Goal: Navigation & Orientation: Find specific page/section

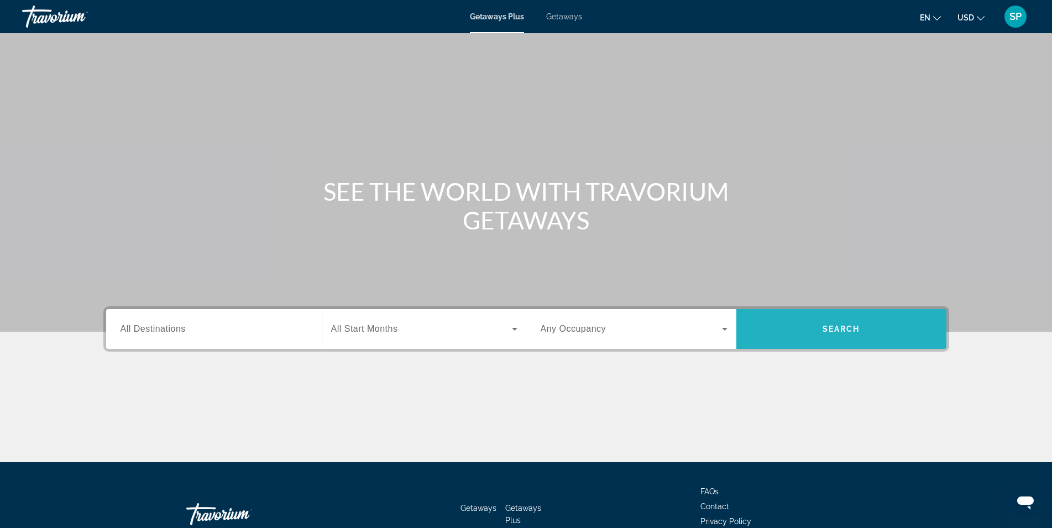
click at [824, 327] on span "Search" at bounding box center [841, 328] width 38 height 9
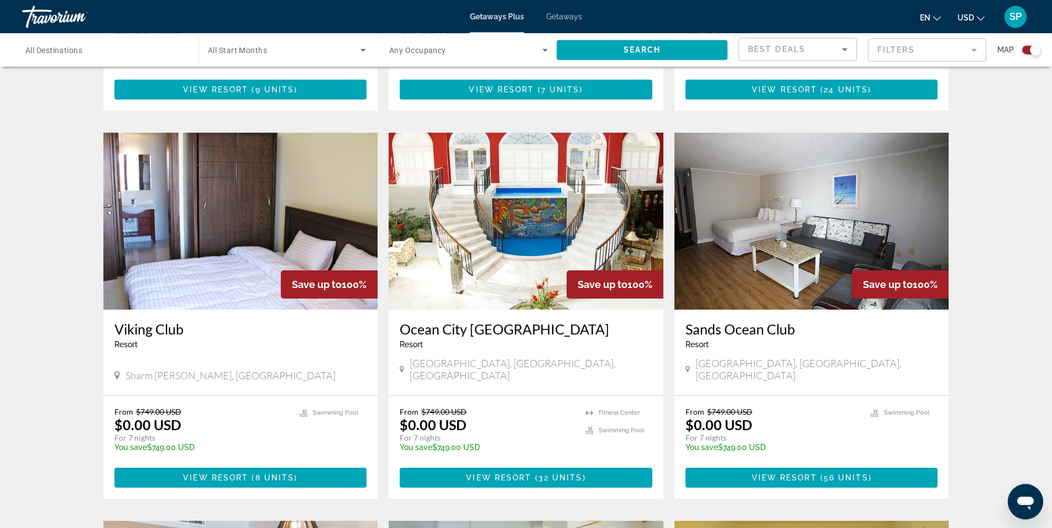
scroll to position [1112, 0]
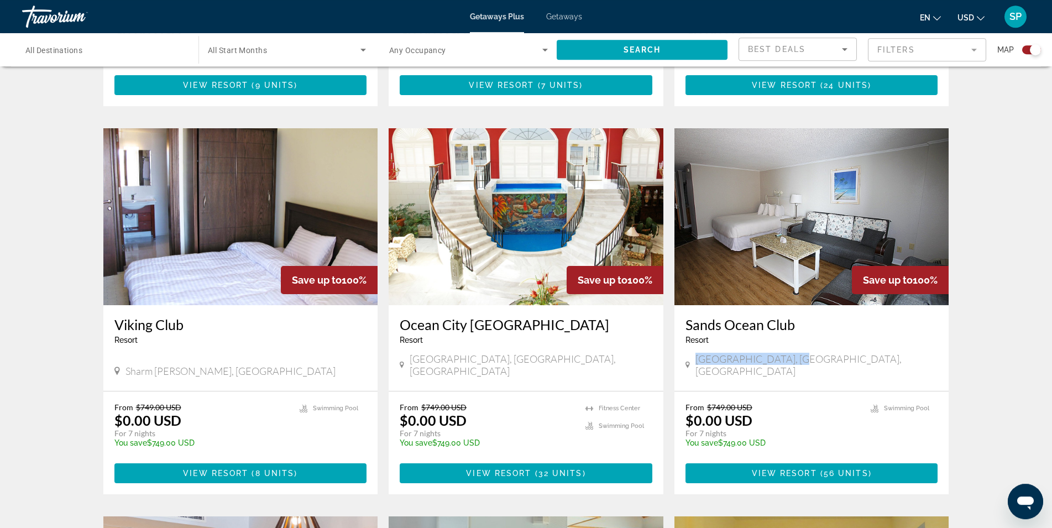
drag, startPoint x: 1051, startPoint y: 311, endPoint x: 1053, endPoint y: 324, distance: 13.4
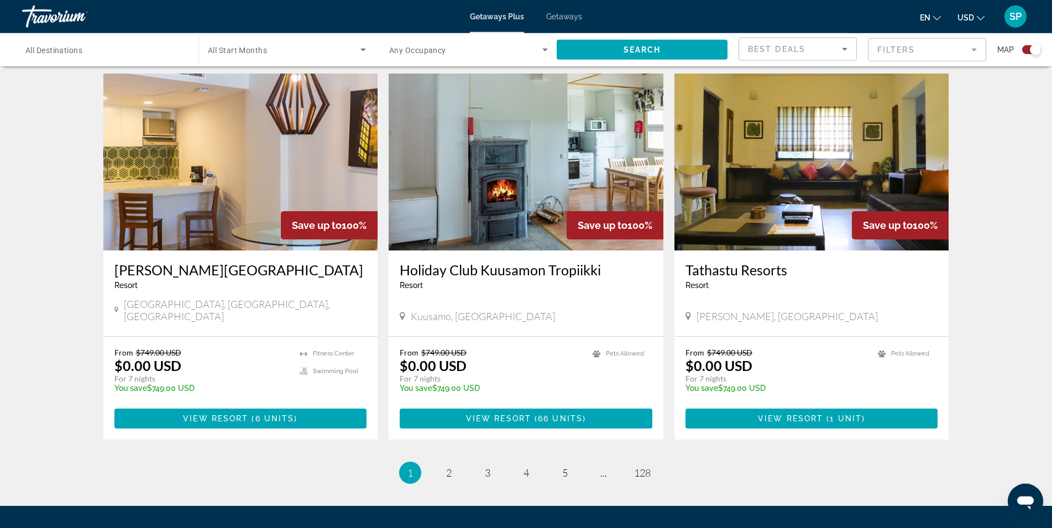
scroll to position [1550, 0]
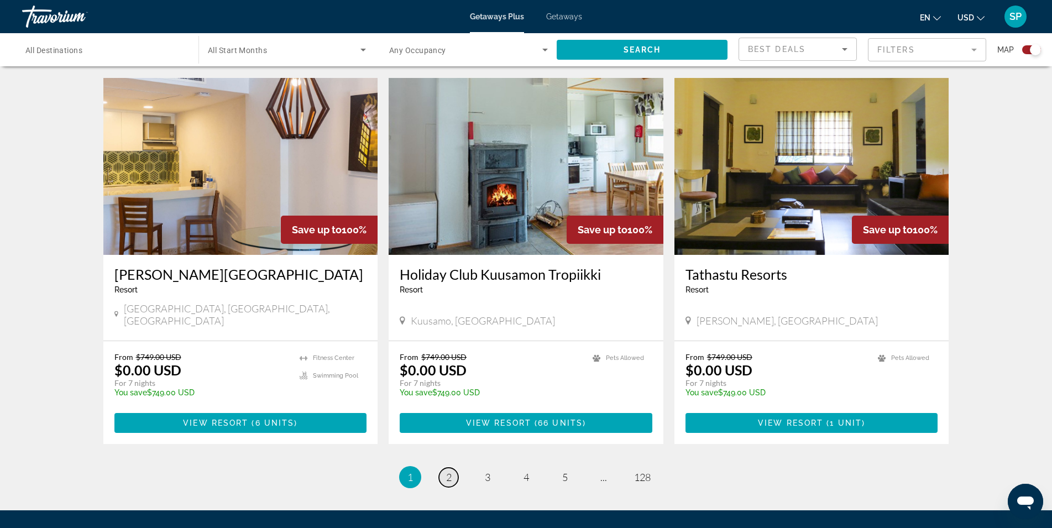
click at [440, 468] on link "page 2" at bounding box center [448, 477] width 19 height 19
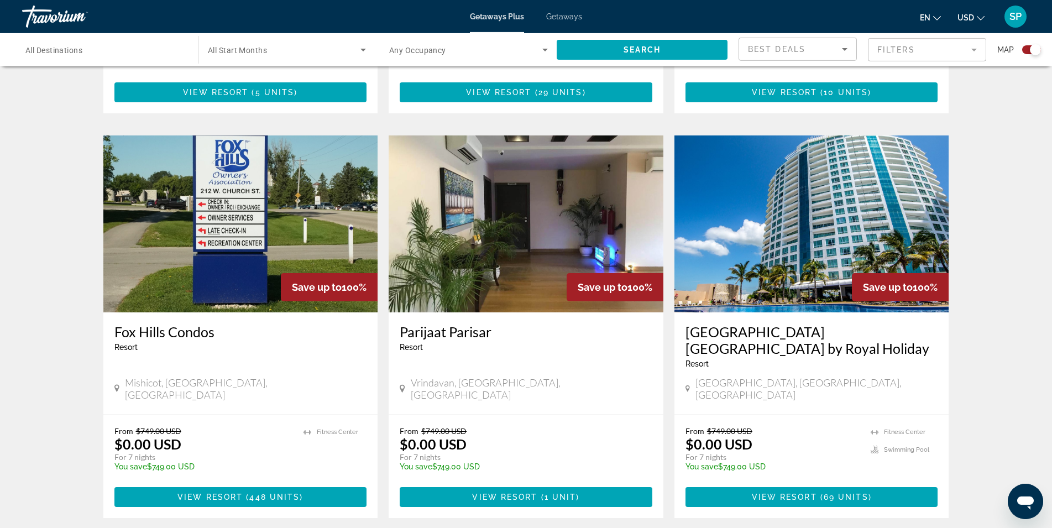
scroll to position [1500, 0]
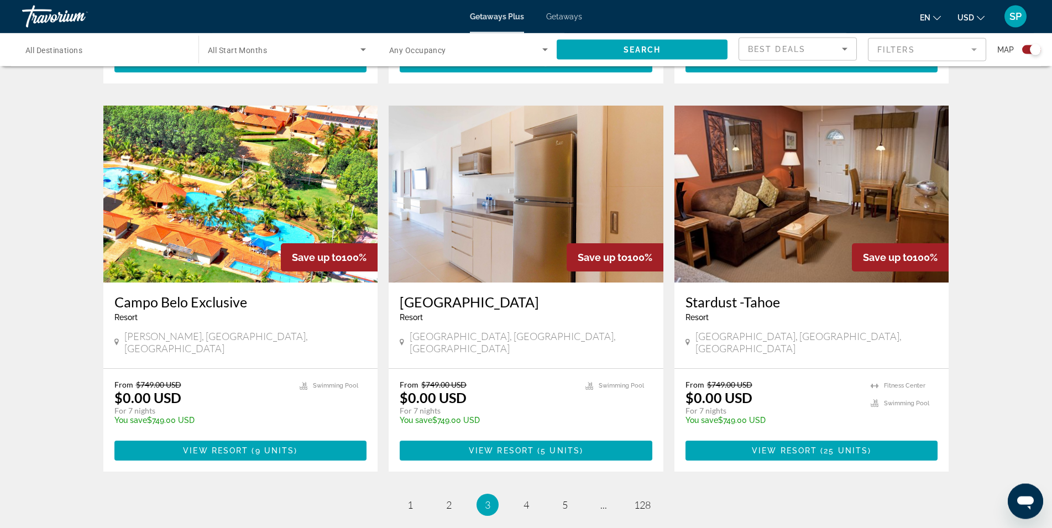
scroll to position [1526, 0]
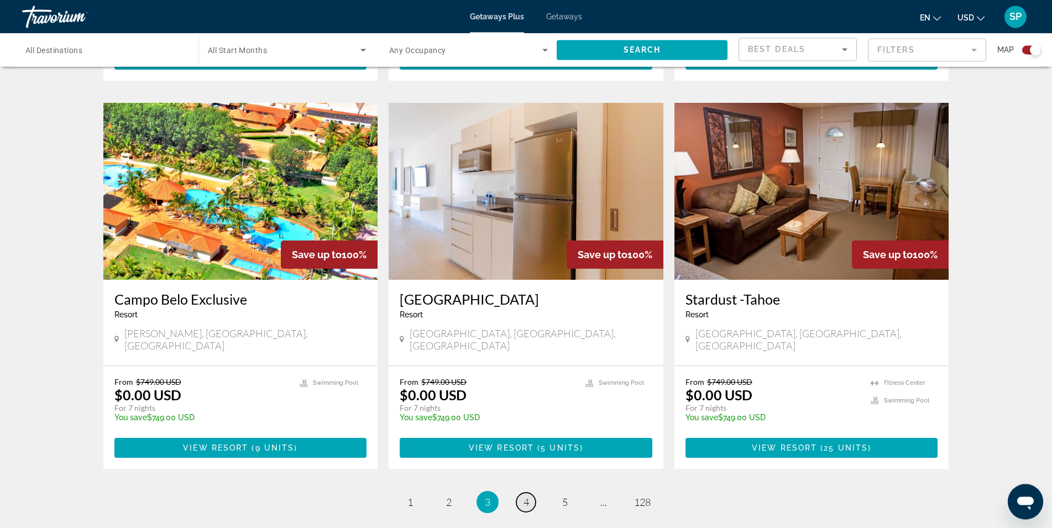
click at [528, 496] on span "4" at bounding box center [526, 502] width 6 height 12
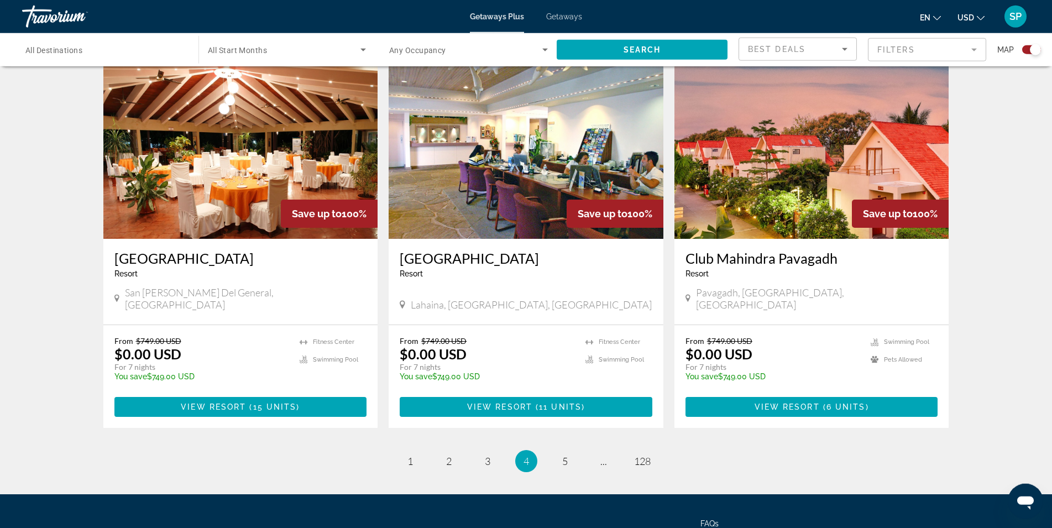
scroll to position [1574, 0]
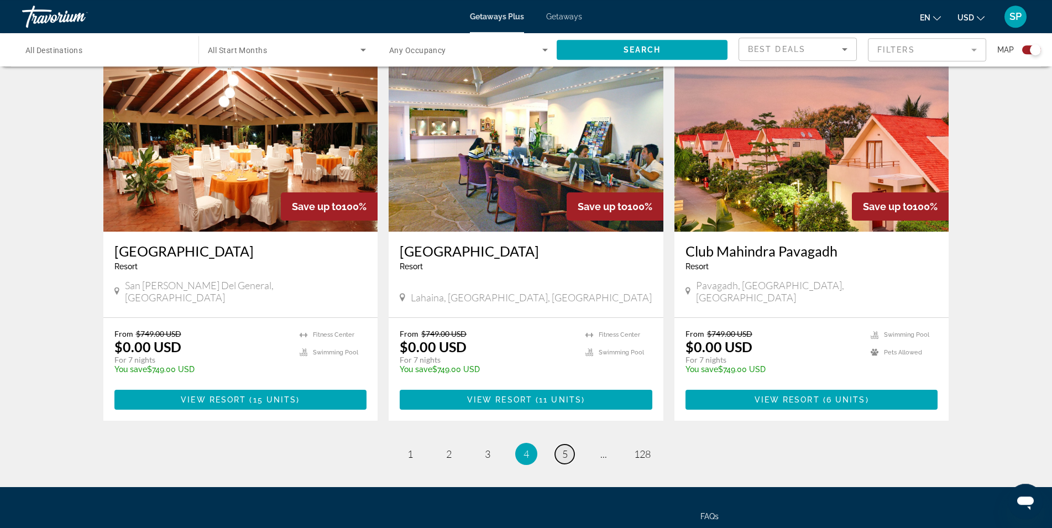
click at [564, 448] on span "5" at bounding box center [565, 454] width 6 height 12
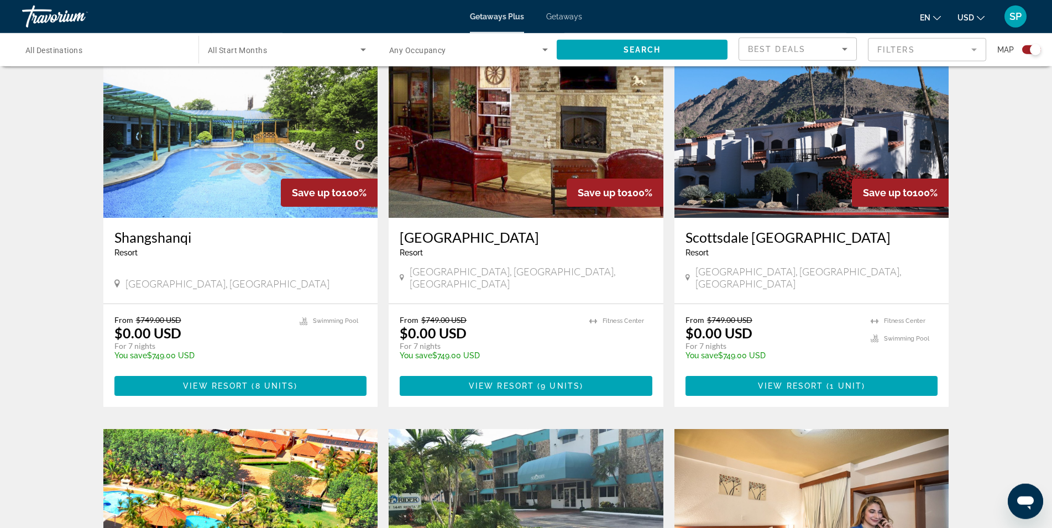
scroll to position [842, 0]
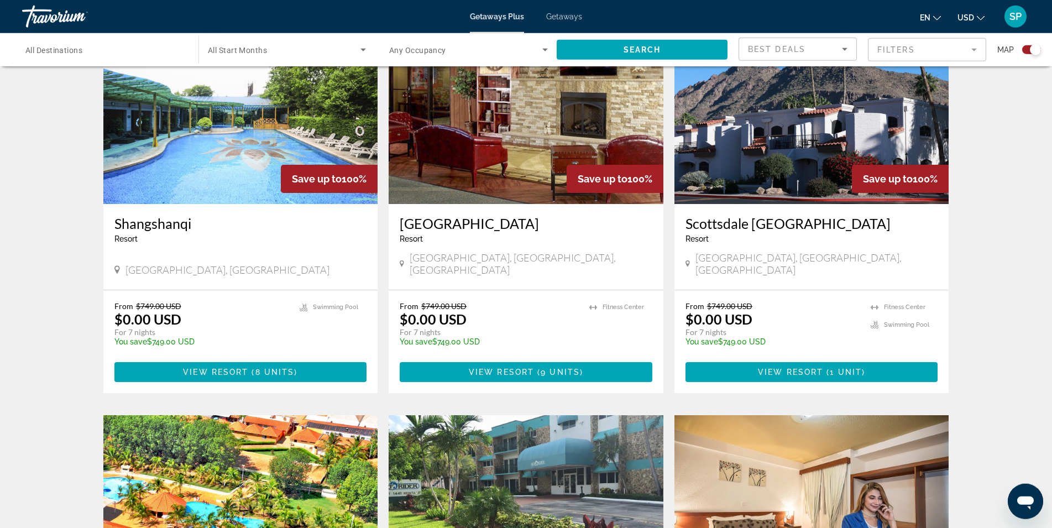
click at [1018, 20] on span "SP" at bounding box center [1015, 16] width 12 height 11
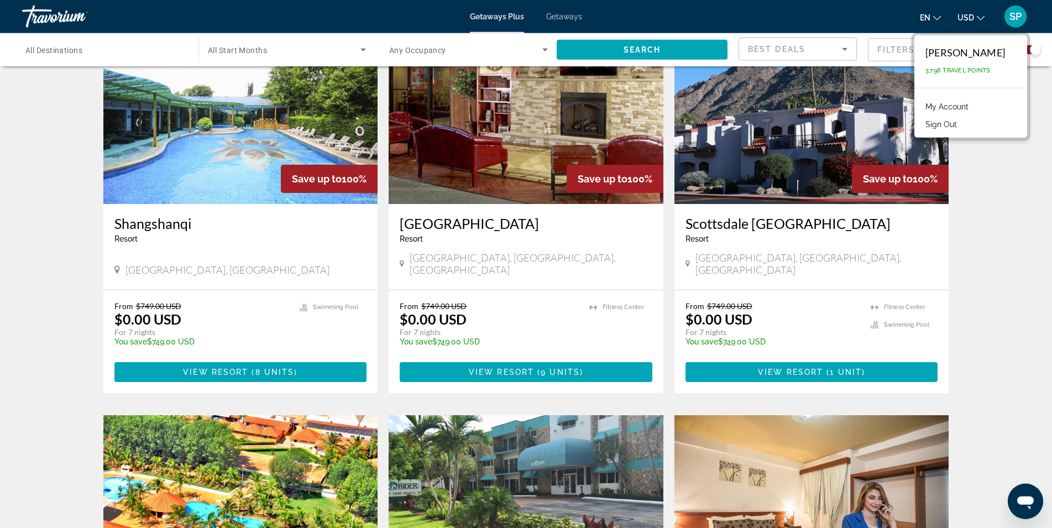
click at [944, 124] on button "Sign Out" at bounding box center [941, 124] width 43 height 14
